Goal: Task Accomplishment & Management: Manage account settings

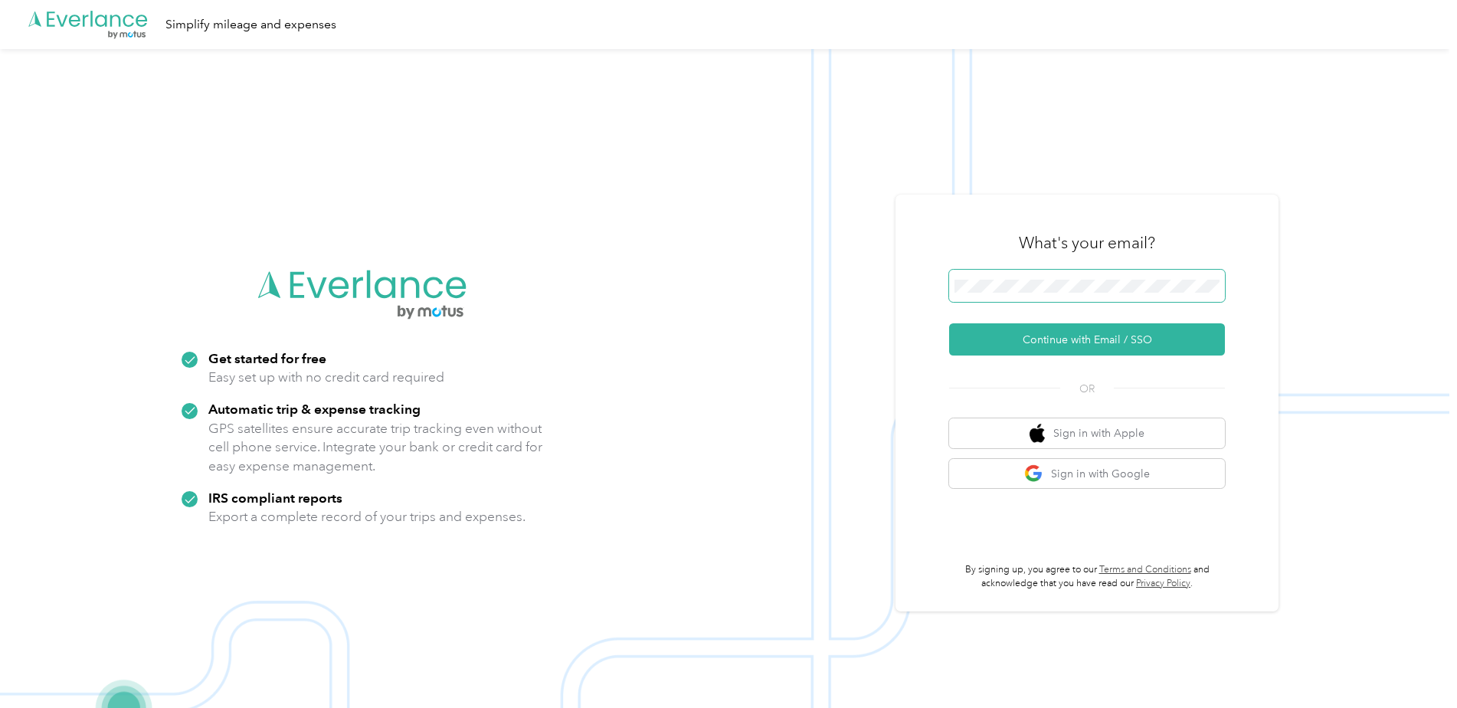
click at [1091, 294] on span at bounding box center [1087, 286] width 276 height 32
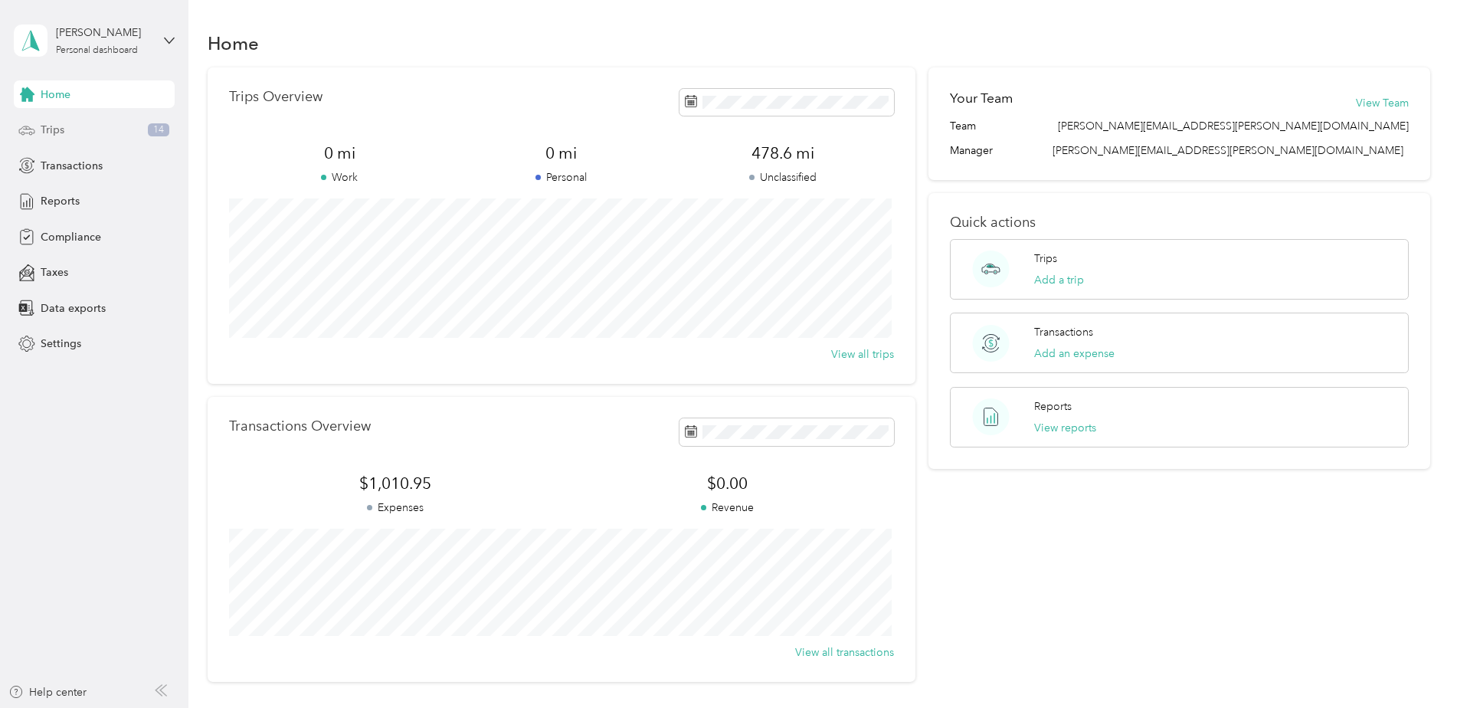
click at [44, 128] on span "Trips" at bounding box center [53, 130] width 24 height 16
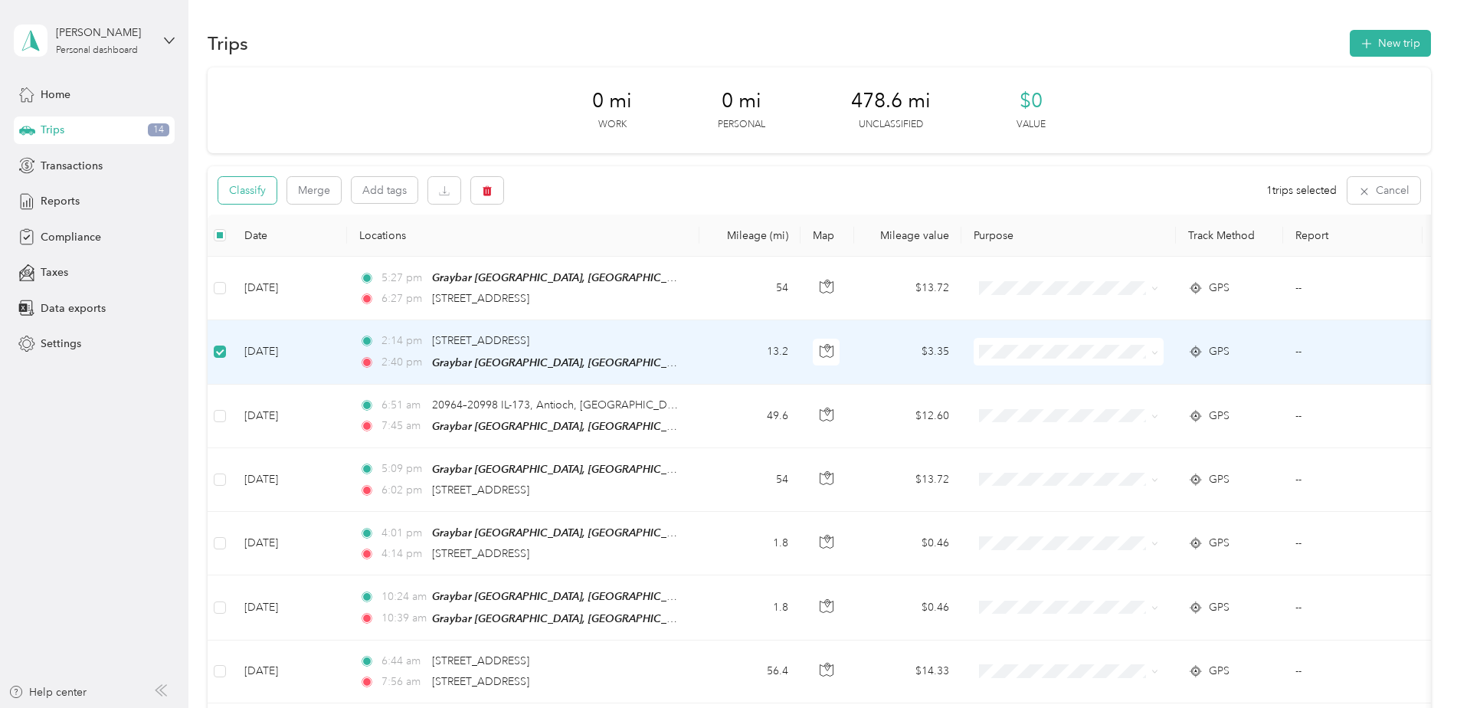
click at [245, 188] on button "Classify" at bounding box center [247, 190] width 58 height 27
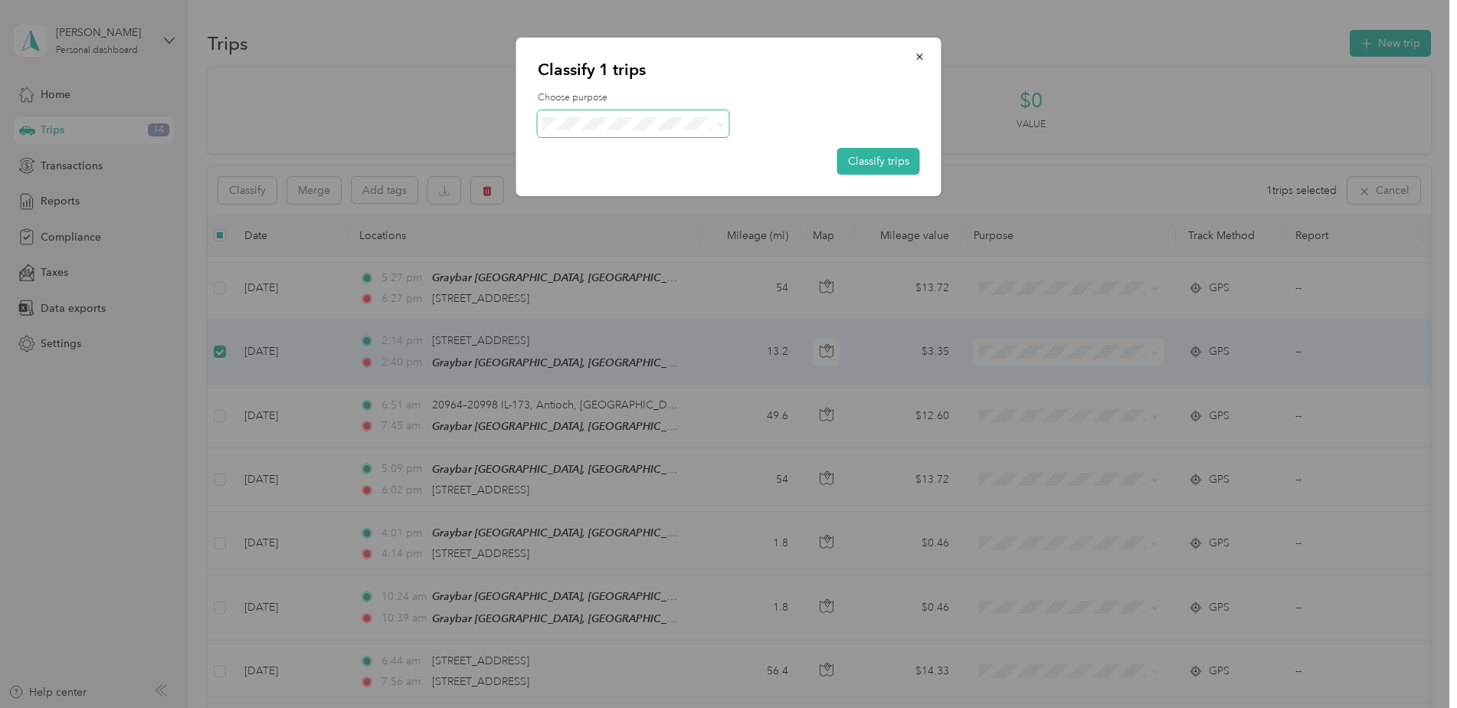
click at [718, 126] on icon at bounding box center [719, 124] width 7 height 7
click at [695, 155] on span "Graybar Electric Company, Inc" at bounding box center [651, 152] width 152 height 16
click at [884, 159] on button "Classify trips" at bounding box center [878, 161] width 83 height 27
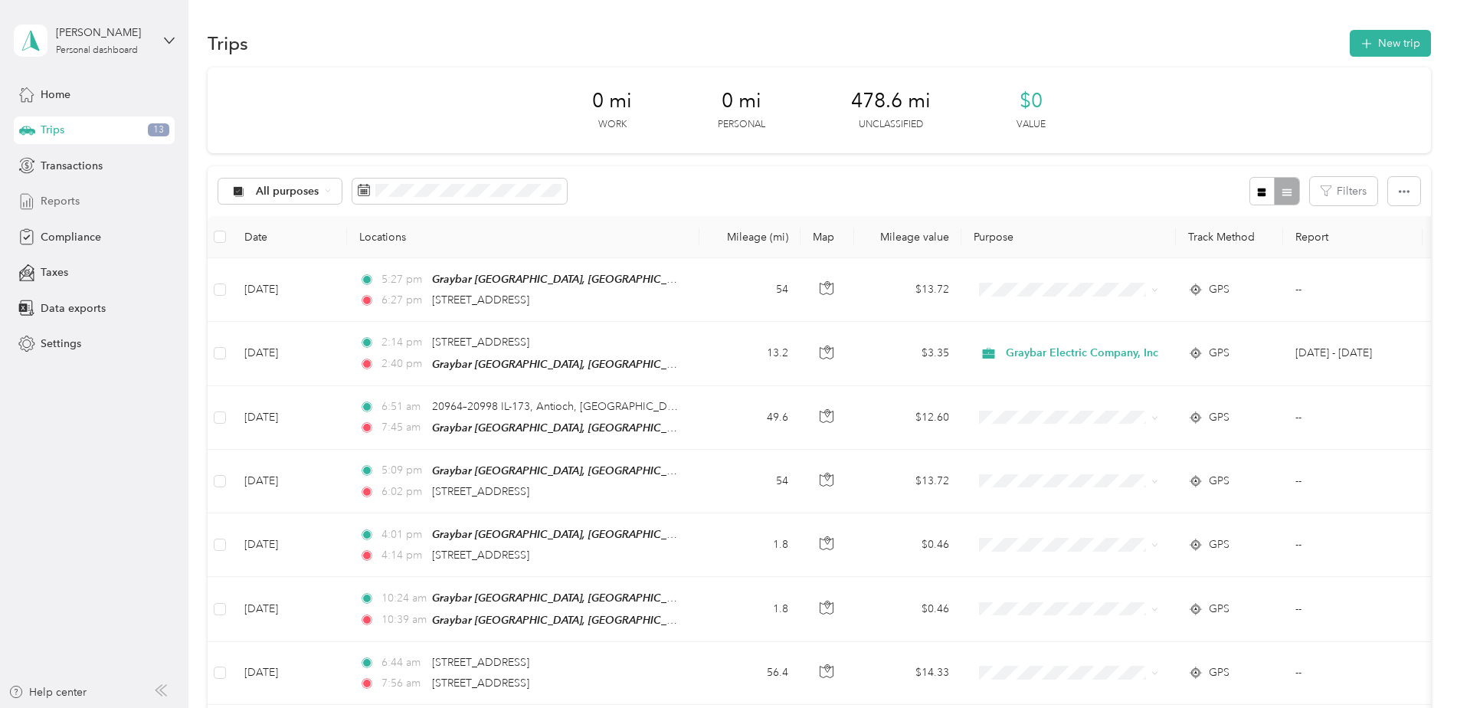
click at [60, 205] on span "Reports" at bounding box center [60, 201] width 39 height 16
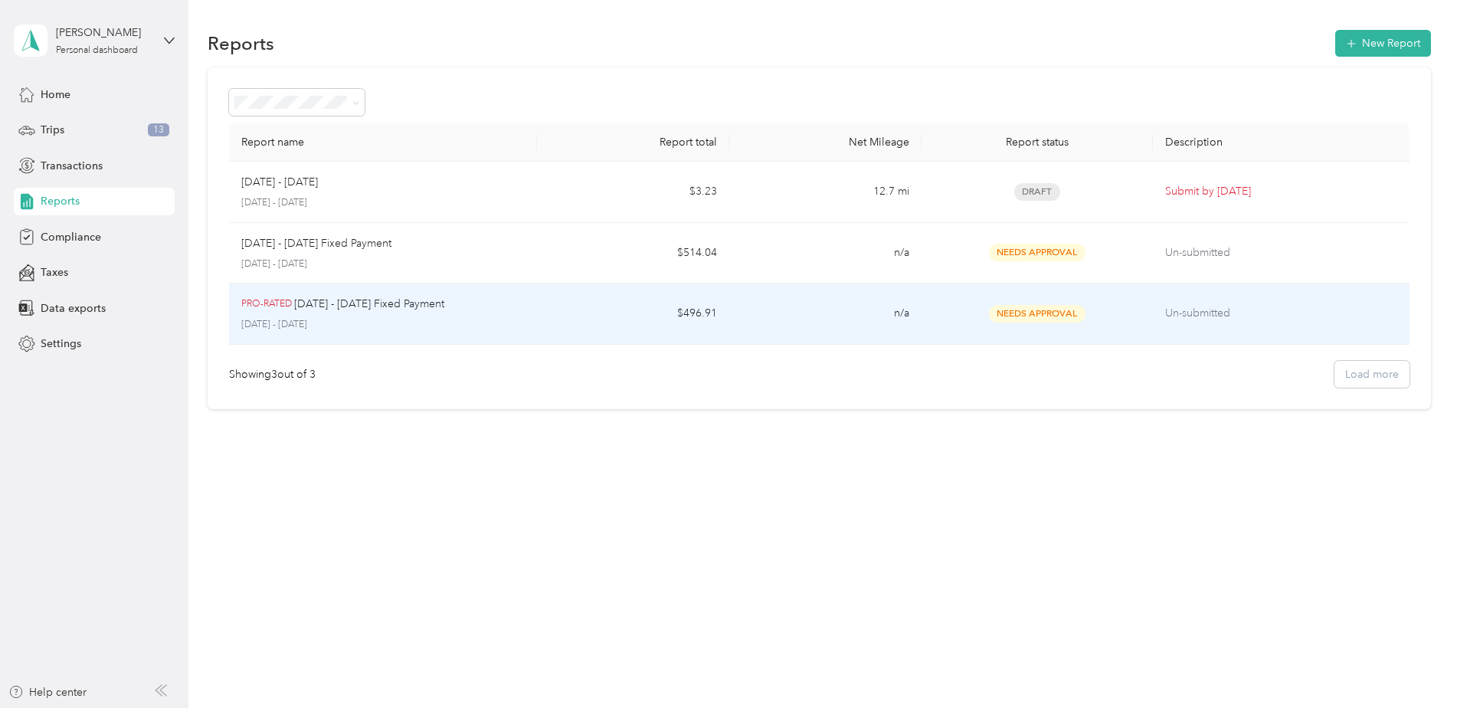
click at [1200, 315] on p "Un-submitted" at bounding box center [1281, 313] width 232 height 17
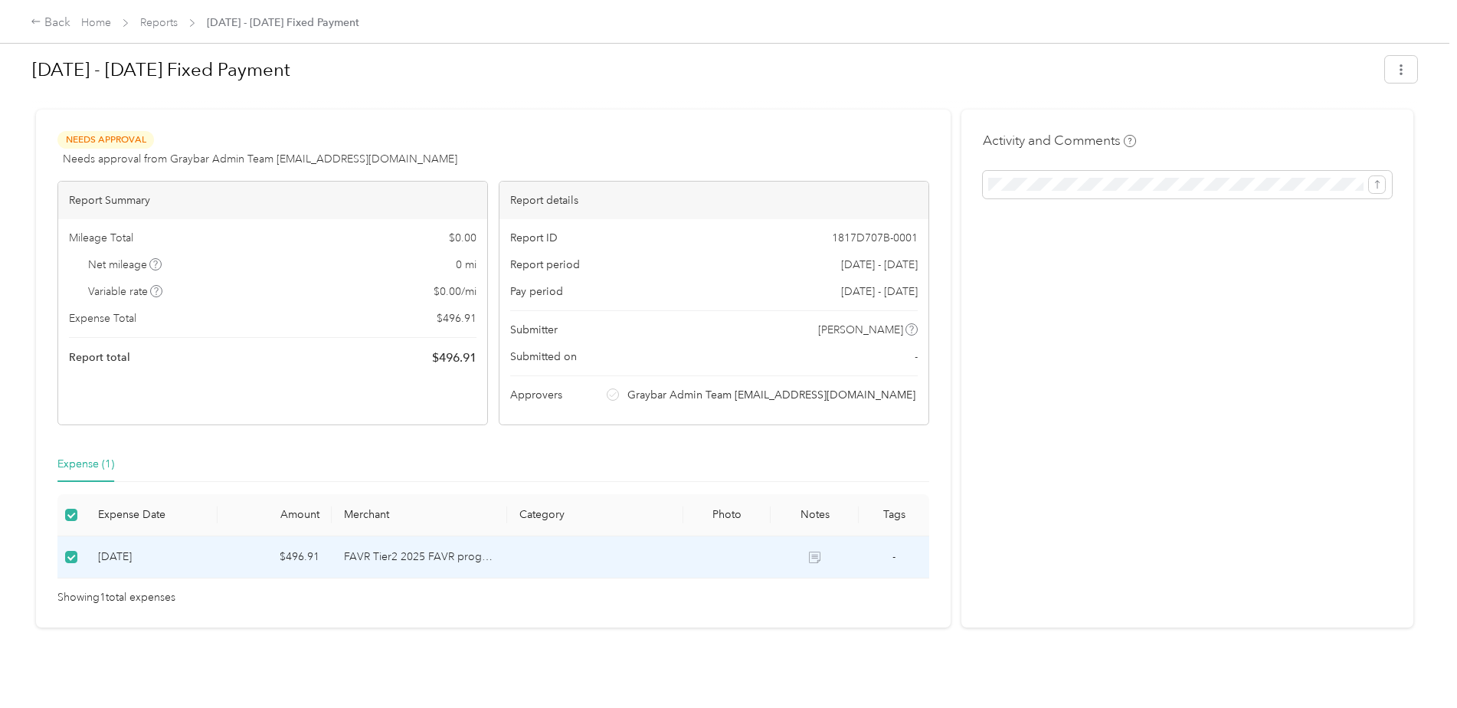
scroll to position [19, 0]
click at [815, 551] on icon at bounding box center [814, 556] width 11 height 11
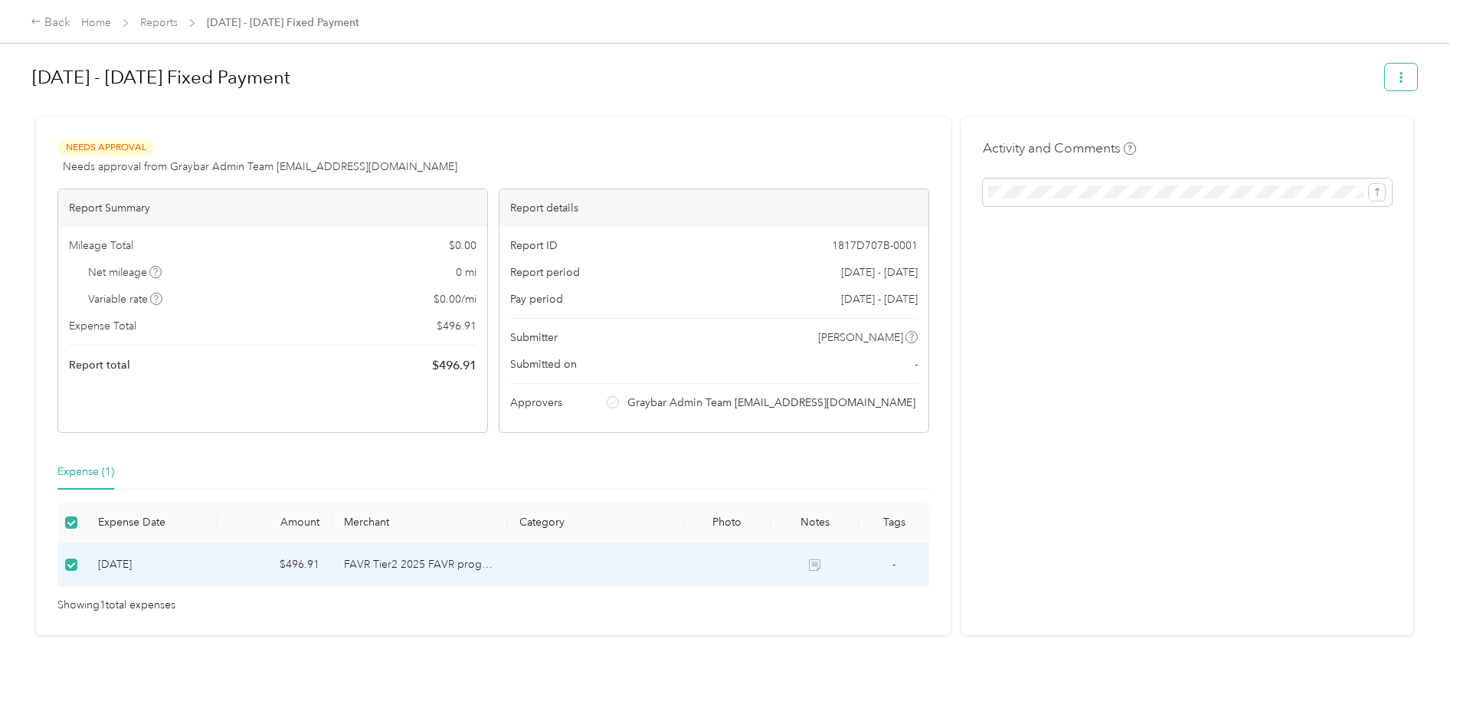
click at [1395, 76] on icon "button" at bounding box center [1400, 77] width 11 height 11
click at [1275, 386] on div "Activity and Comments" at bounding box center [1187, 376] width 452 height 518
drag, startPoint x: 818, startPoint y: 401, endPoint x: 911, endPoint y: 399, distance: 93.5
click at [911, 399] on span "Graybar Admin Team [EMAIL_ADDRESS][DOMAIN_NAME]" at bounding box center [771, 402] width 288 height 16
drag, startPoint x: 911, startPoint y: 399, endPoint x: 889, endPoint y: 402, distance: 22.4
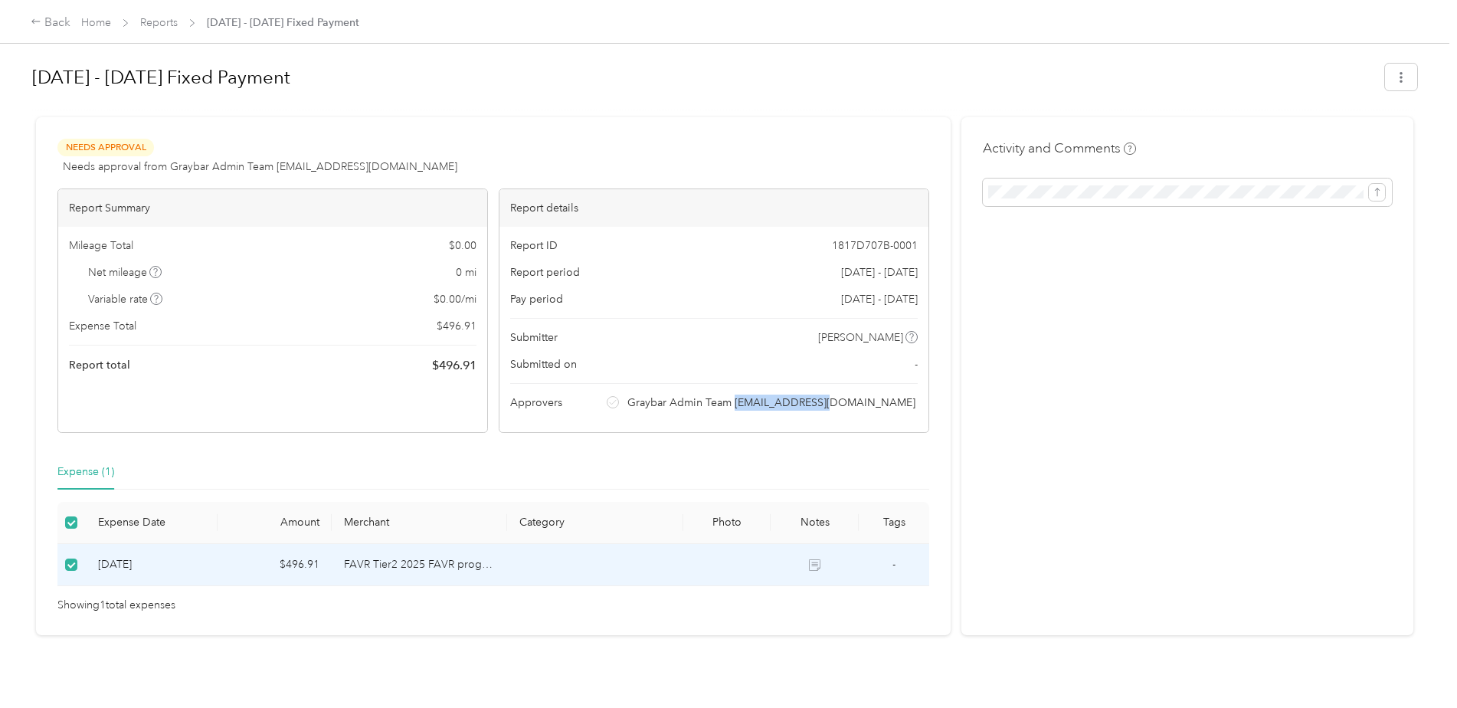
copy span "[EMAIL_ADDRESS][DOMAIN_NAME]"
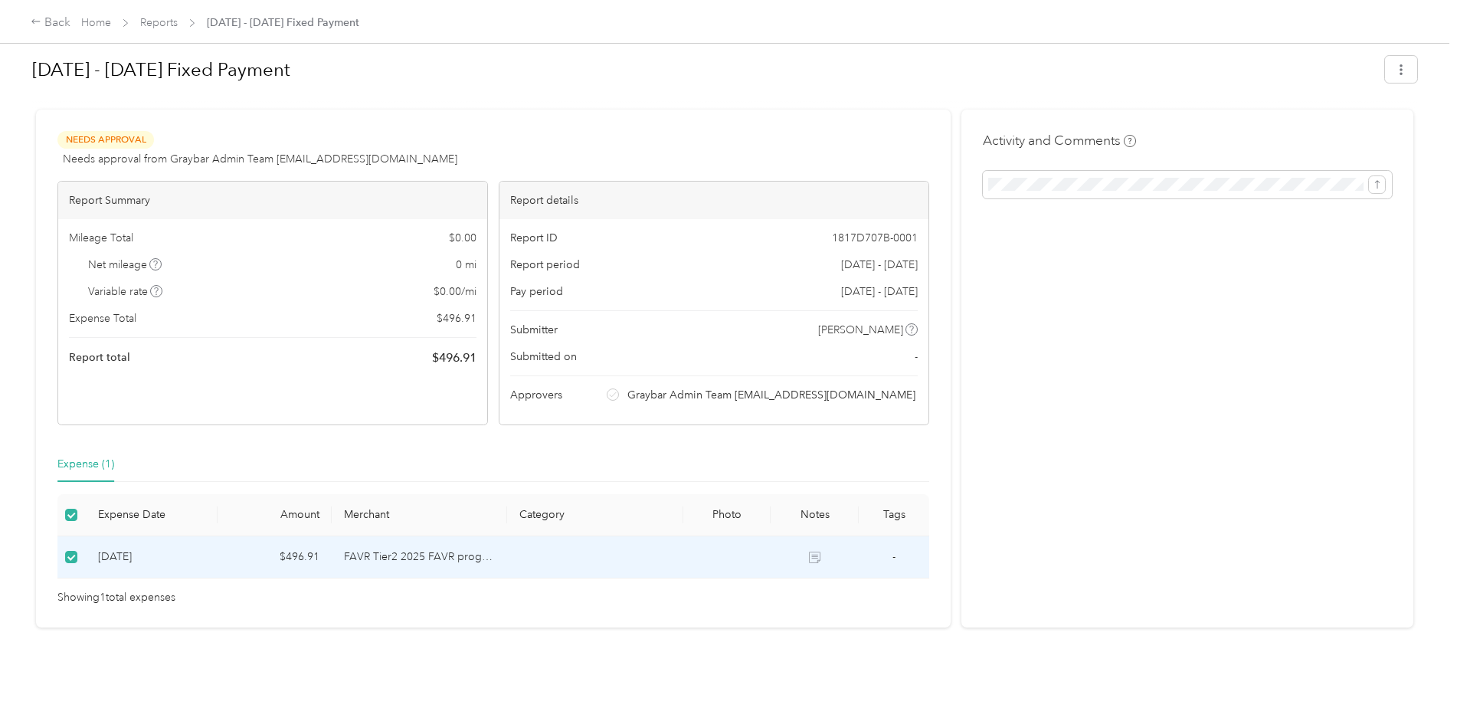
click at [1060, 430] on div "Activity and Comments" at bounding box center [1187, 369] width 452 height 518
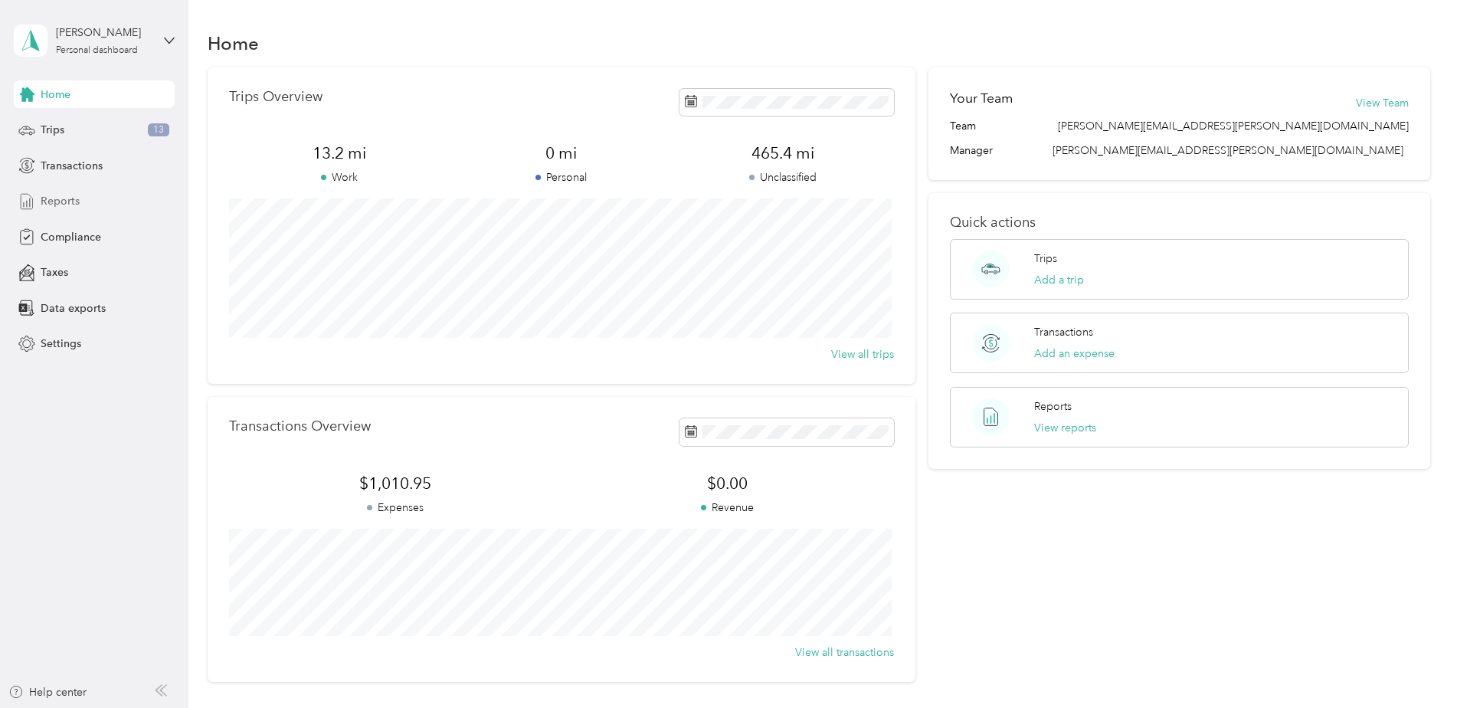
click at [64, 204] on span "Reports" at bounding box center [60, 201] width 39 height 16
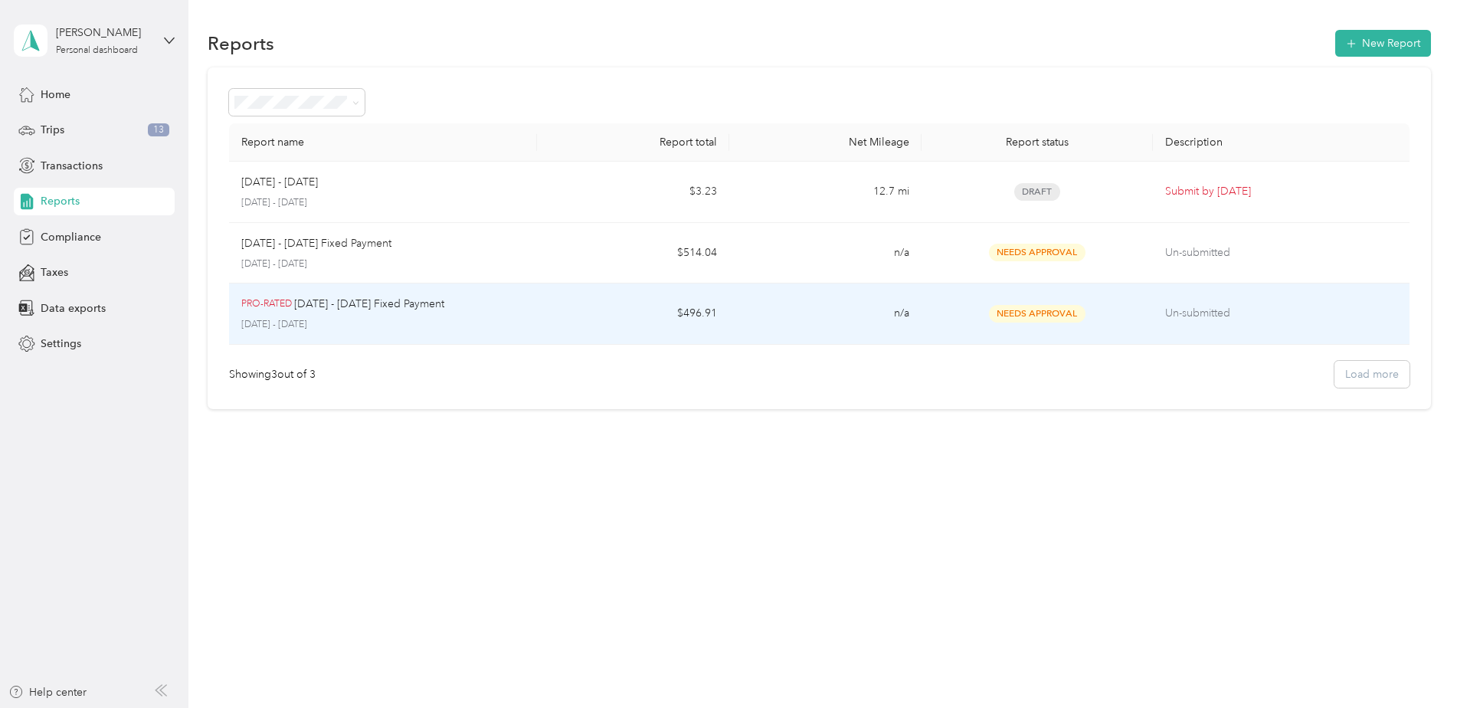
click at [1212, 309] on p "Un-submitted" at bounding box center [1281, 313] width 232 height 17
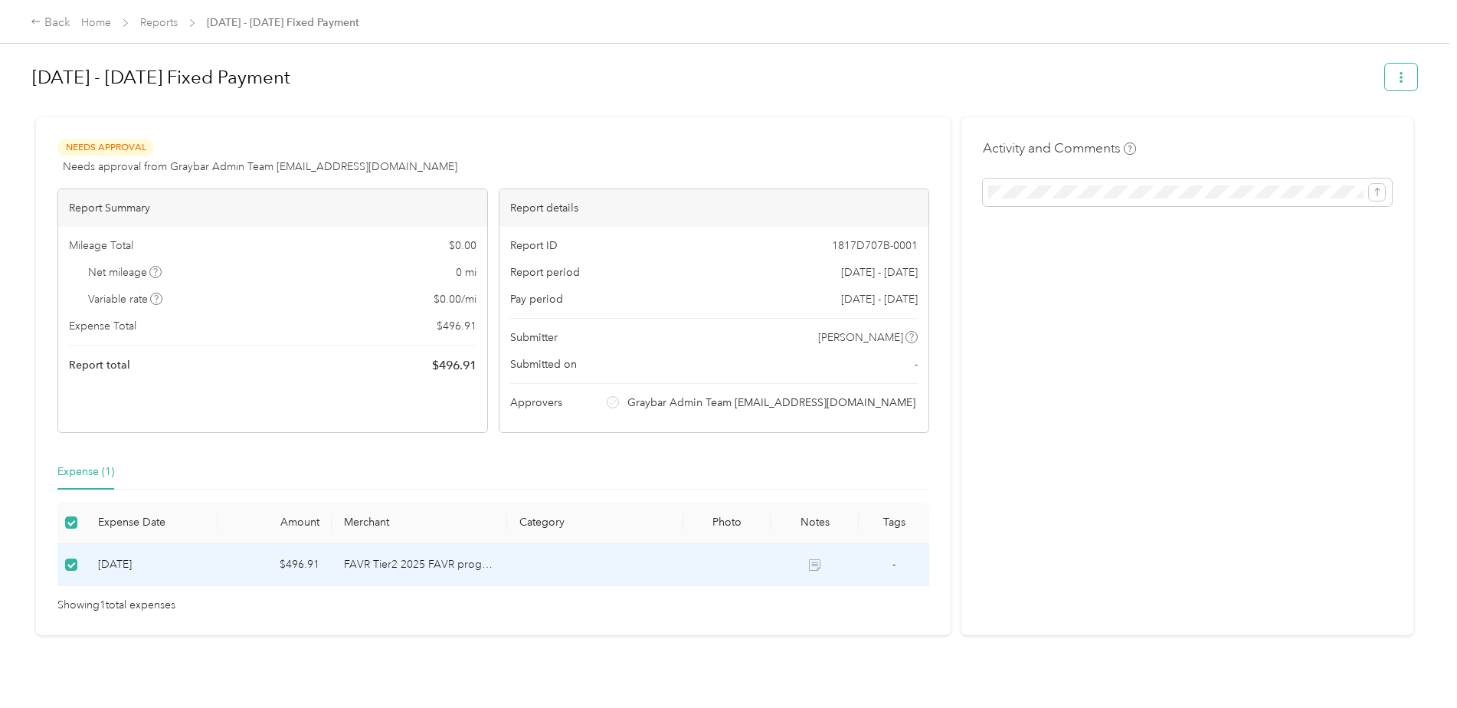
click at [1402, 81] on button "button" at bounding box center [1401, 77] width 32 height 27
click at [1297, 357] on div "Activity and Comments" at bounding box center [1187, 376] width 452 height 518
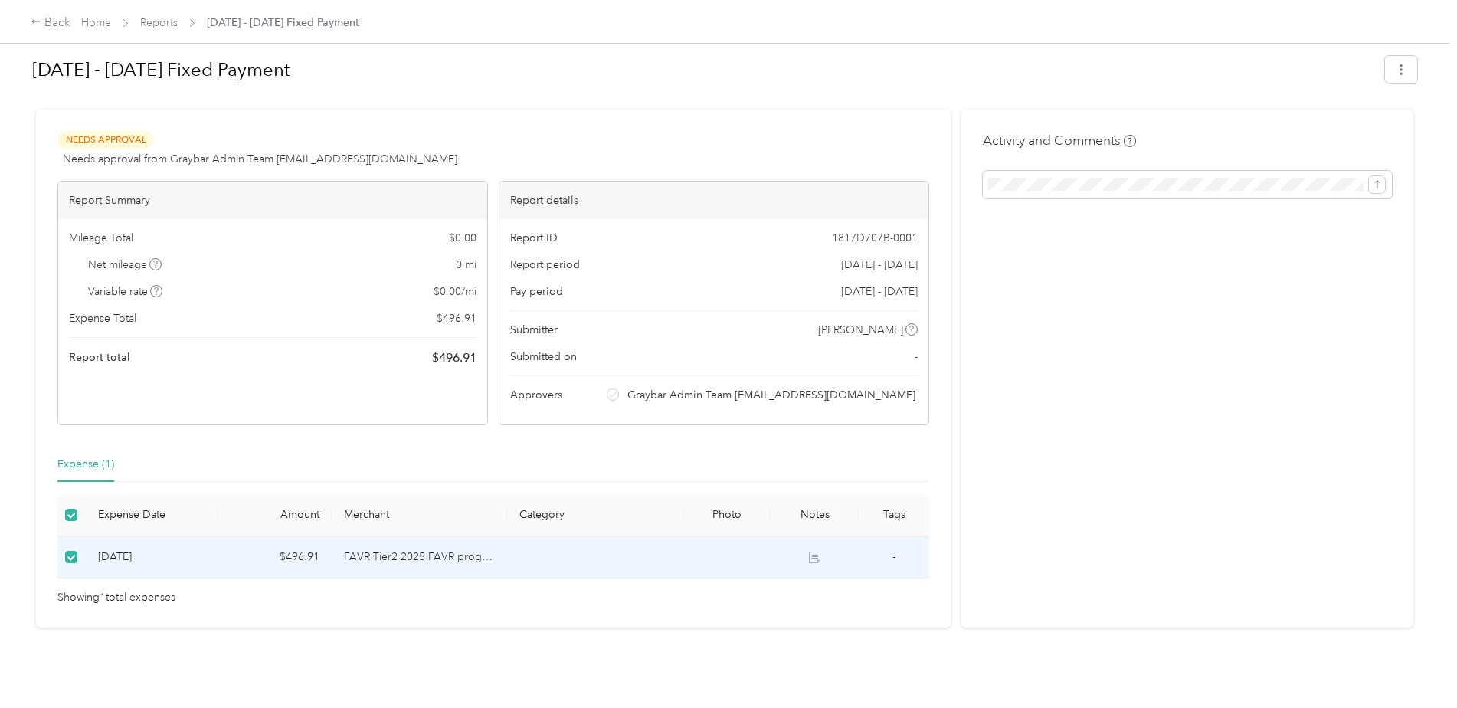
scroll to position [19, 0]
click at [1377, 179] on icon "submit" at bounding box center [1377, 184] width 11 height 11
click at [1372, 179] on icon "submit" at bounding box center [1377, 184] width 11 height 11
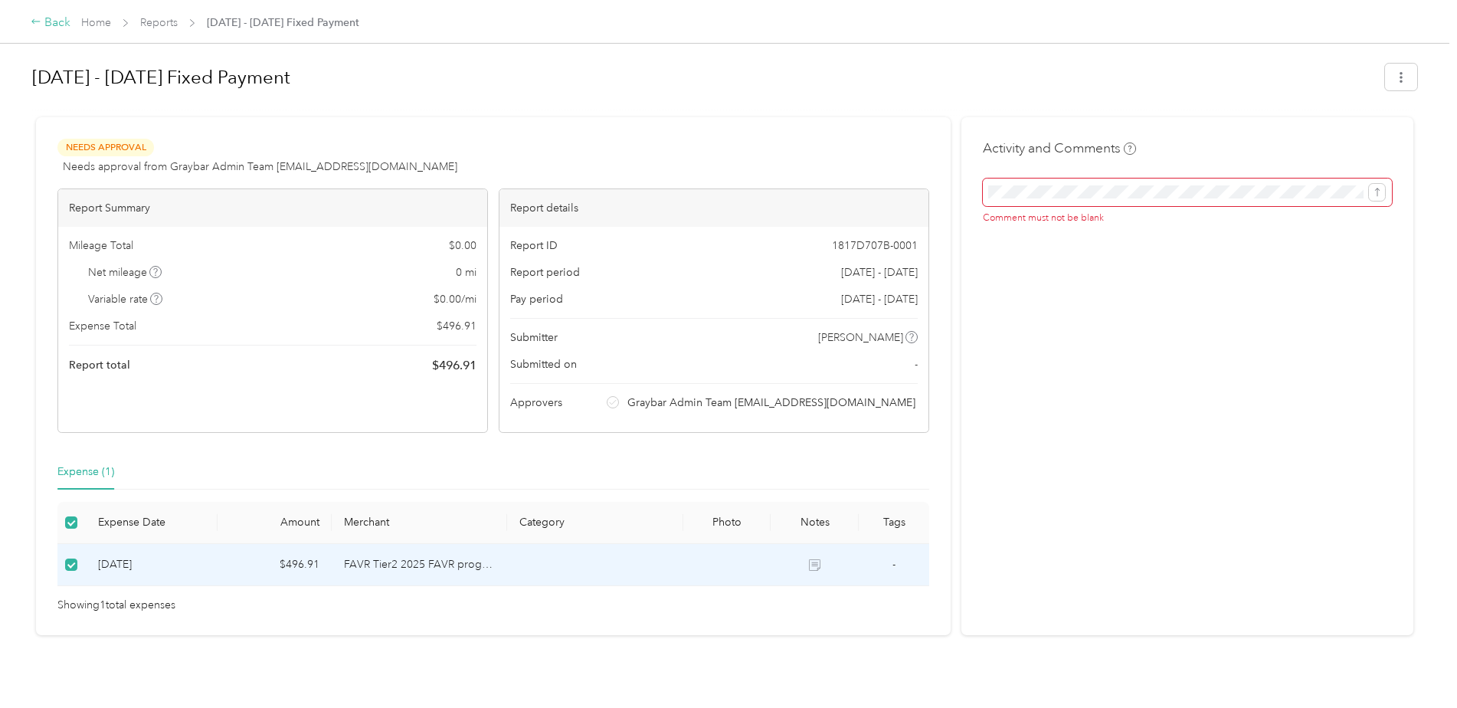
click at [44, 22] on div "Back" at bounding box center [51, 23] width 40 height 18
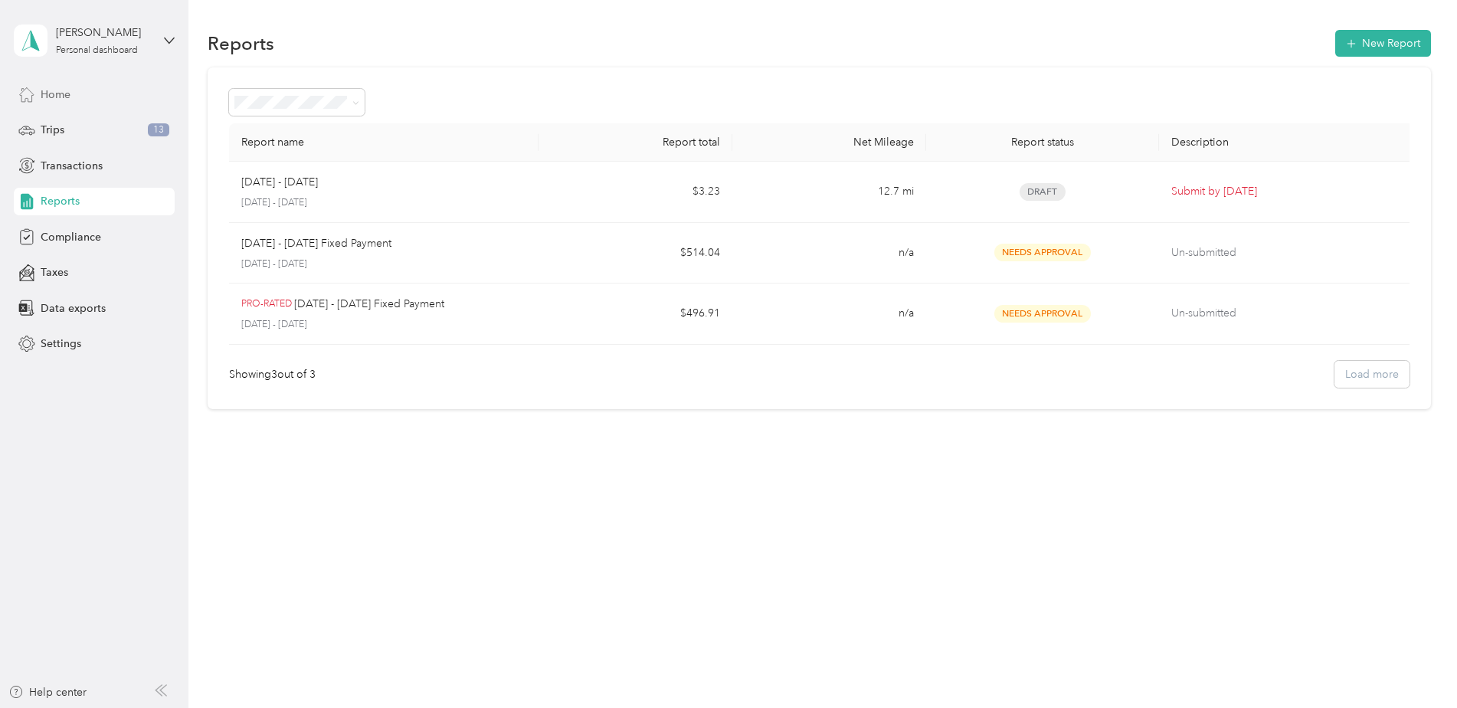
click at [66, 97] on span "Home" at bounding box center [56, 95] width 30 height 16
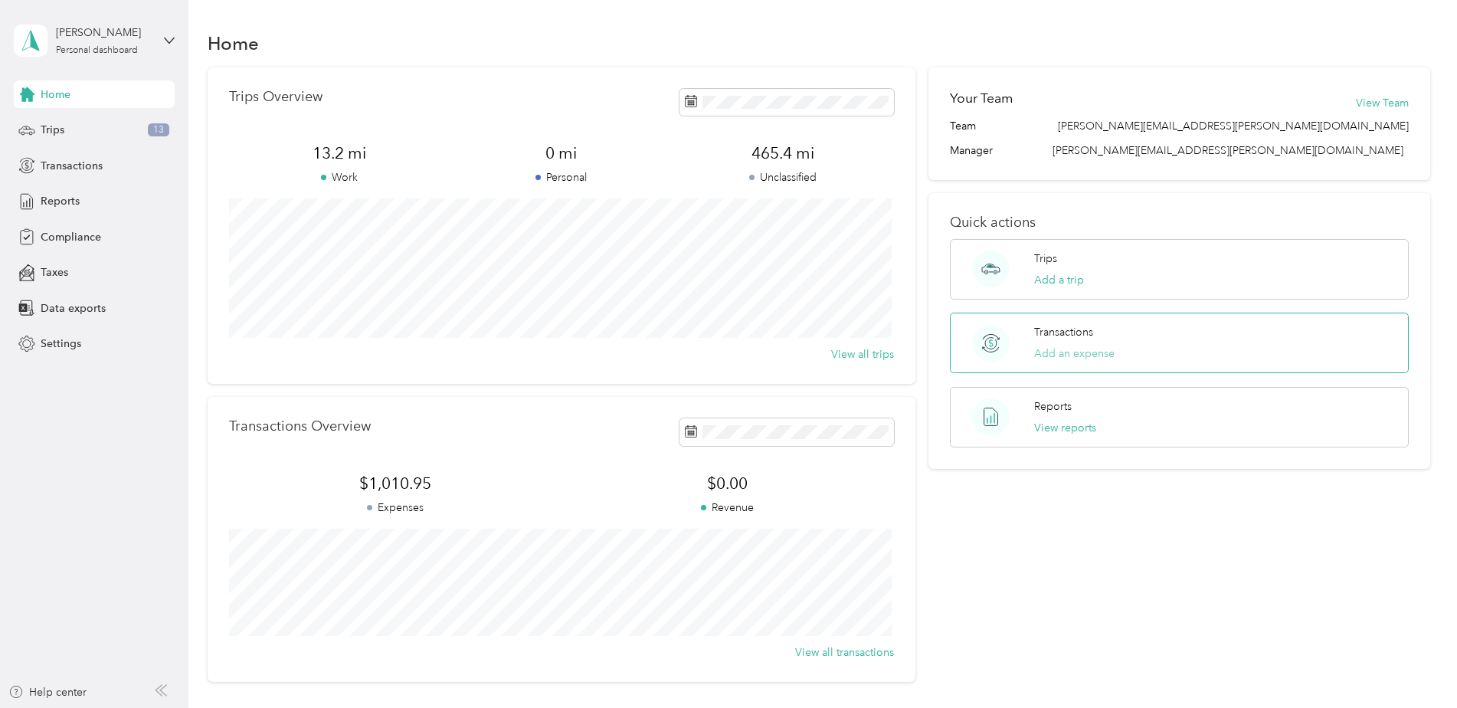
click at [1077, 351] on button "Add an expense" at bounding box center [1074, 353] width 80 height 16
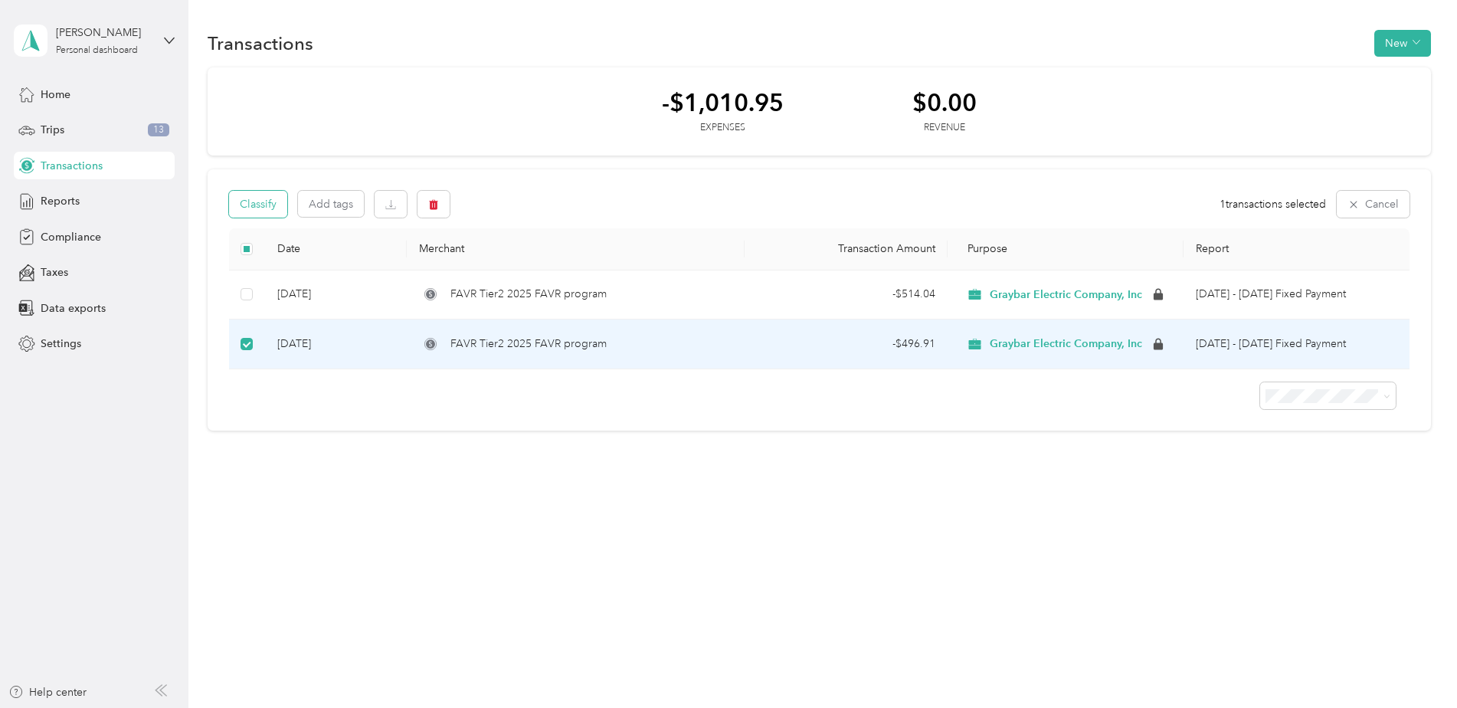
click at [251, 209] on button "Classify" at bounding box center [258, 204] width 58 height 27
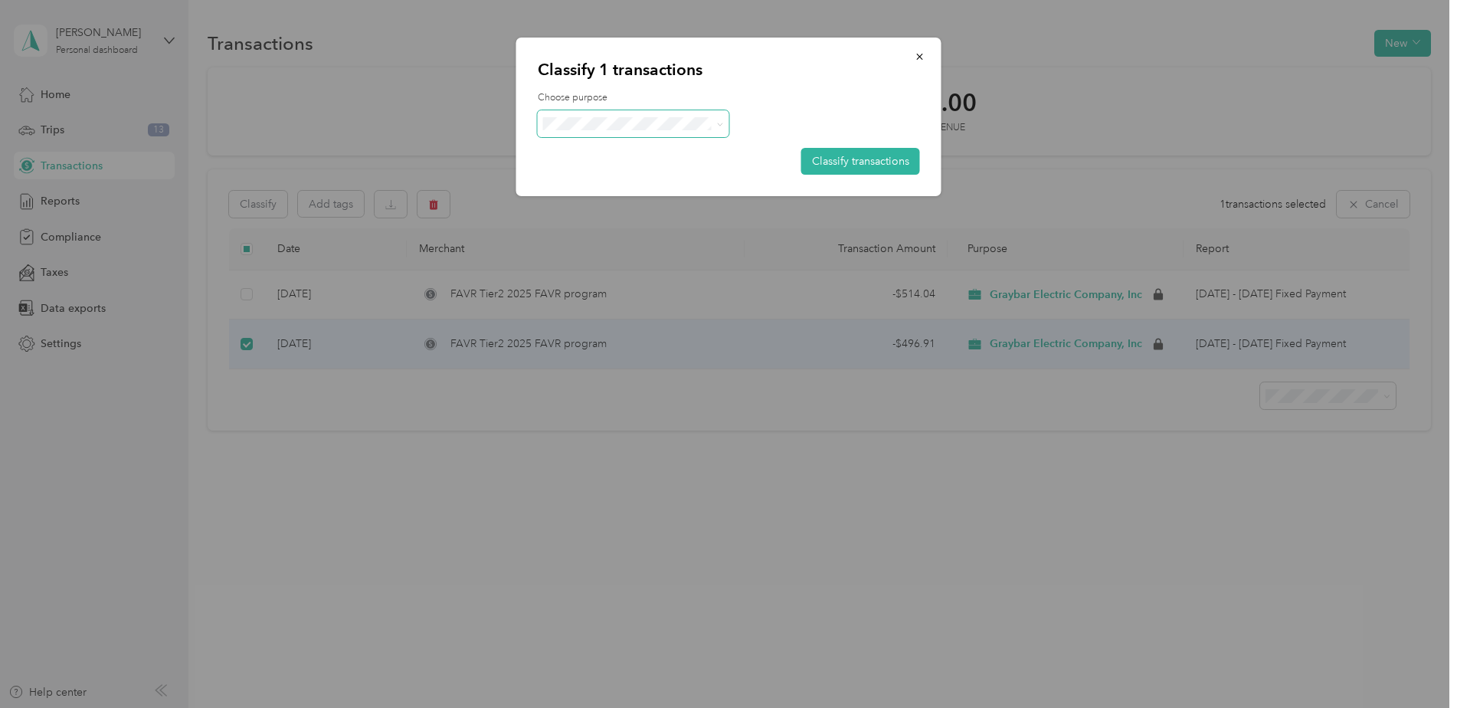
click at [718, 125] on icon at bounding box center [719, 124] width 7 height 7
click at [678, 156] on li "Graybar Electric Company, Inc" at bounding box center [638, 152] width 201 height 27
click at [881, 159] on button "Classify transactions" at bounding box center [860, 161] width 119 height 27
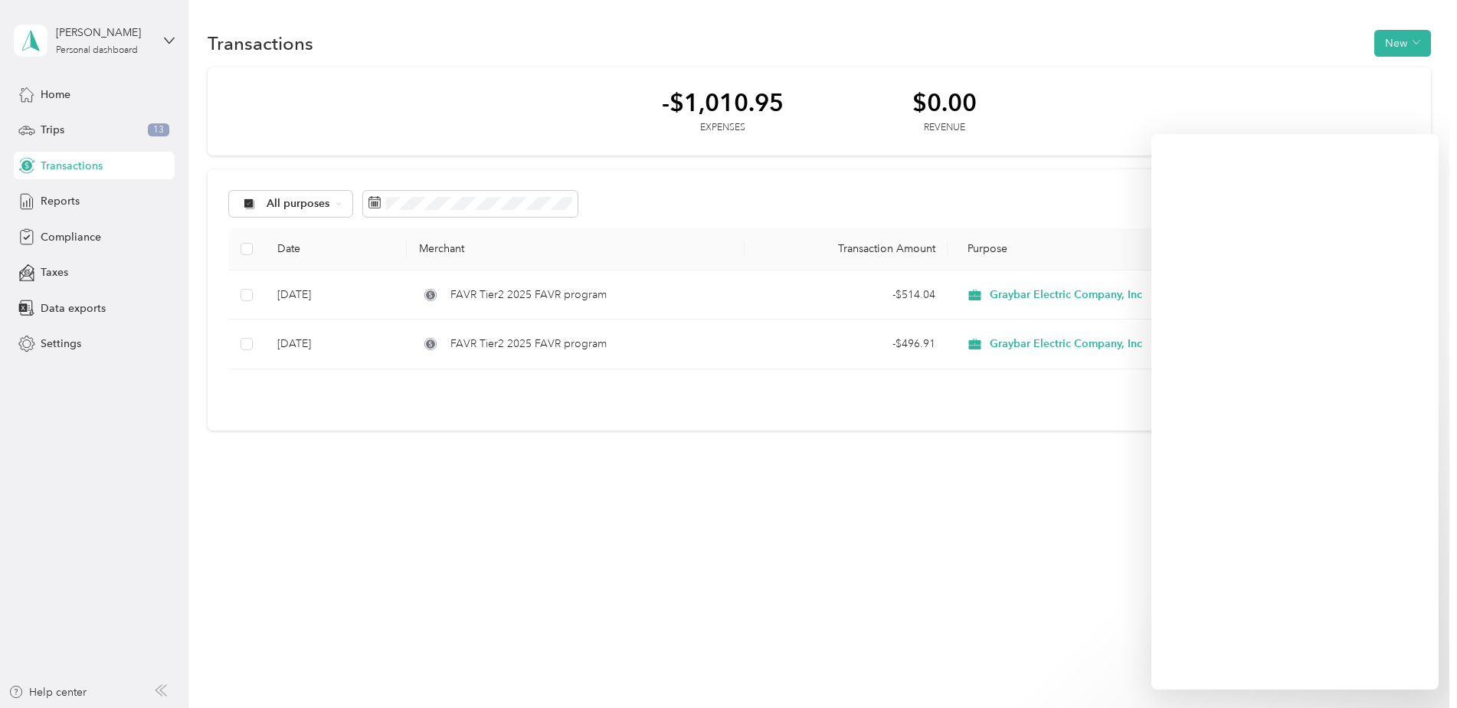
drag, startPoint x: 1152, startPoint y: 618, endPoint x: 1074, endPoint y: 632, distance: 78.6
click at [1074, 633] on div "Transactions New -$1,010.95 Expenses $0.00 Revenue All purposes Filters Export …" at bounding box center [818, 354] width 1261 height 708
